Goal: Information Seeking & Learning: Learn about a topic

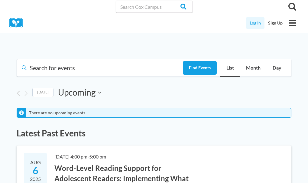
click at [256, 22] on link "Log In" at bounding box center [255, 22] width 18 height 11
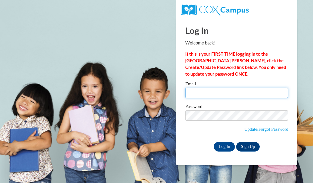
click at [203, 91] on input "Email" at bounding box center [236, 93] width 103 height 10
type input "drupert@icueonline.org"
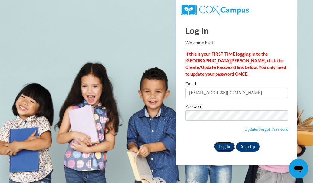
click at [221, 146] on input "Log In" at bounding box center [224, 147] width 21 height 10
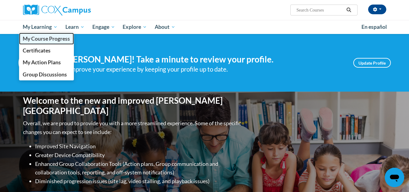
click at [49, 38] on span "My Course Progress" at bounding box center [46, 38] width 47 height 6
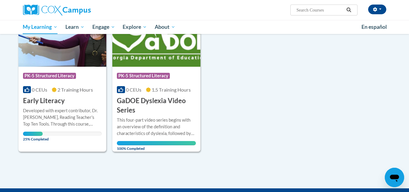
scroll to position [106, 0]
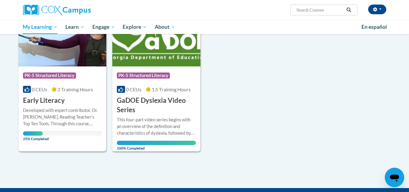
click at [44, 99] on h3 "Early Literacy" at bounding box center [44, 100] width 42 height 9
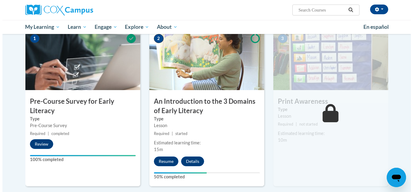
scroll to position [130, 0]
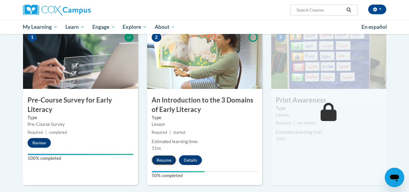
click at [158, 160] on button "Resume" at bounding box center [164, 160] width 25 height 10
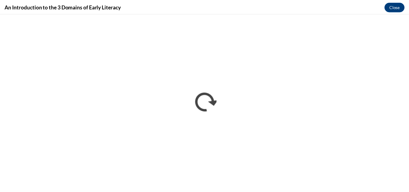
scroll to position [0, 0]
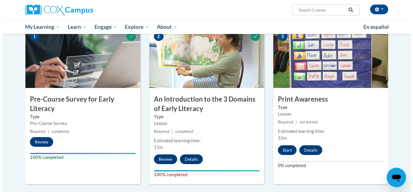
scroll to position [131, 0]
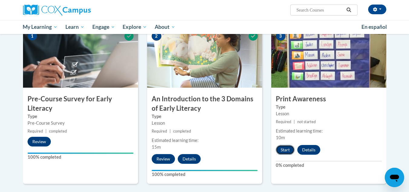
click at [283, 151] on button "Start" at bounding box center [285, 150] width 19 height 10
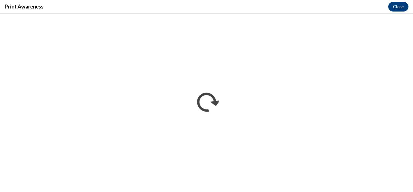
scroll to position [0, 0]
